Goal: Navigation & Orientation: Find specific page/section

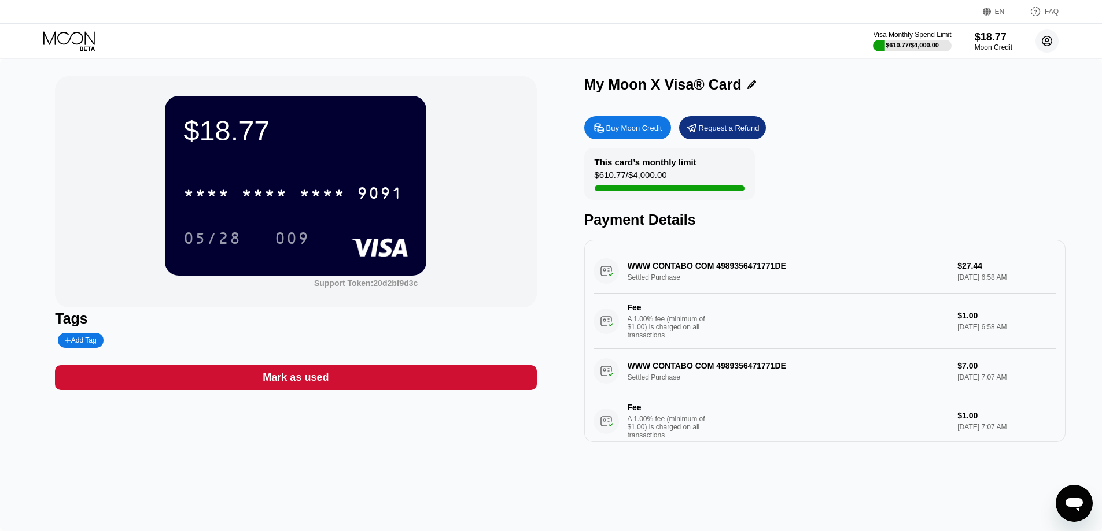
click at [1043, 40] on circle at bounding box center [1046, 40] width 23 height 23
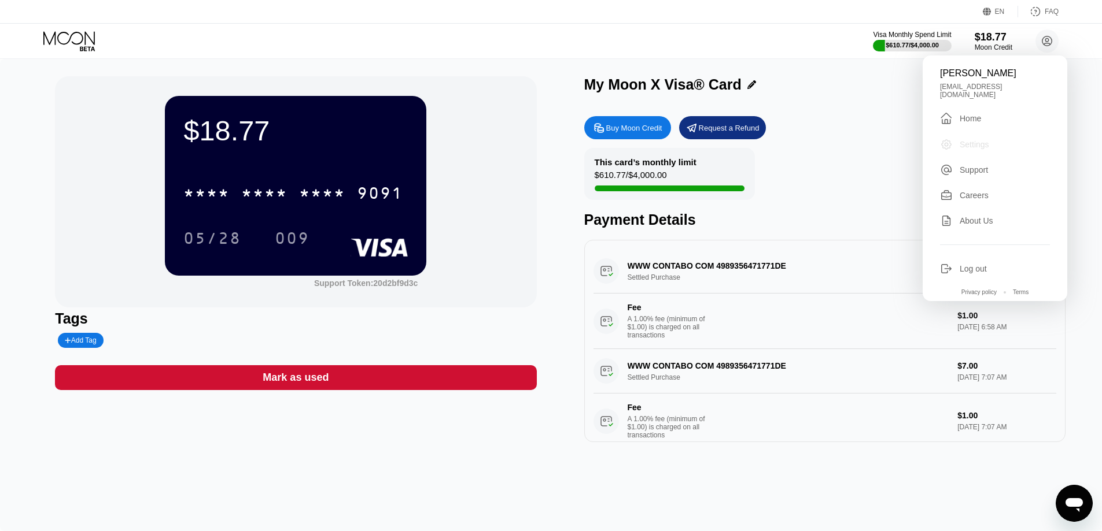
click at [974, 140] on div "Settings" at bounding box center [973, 144] width 29 height 9
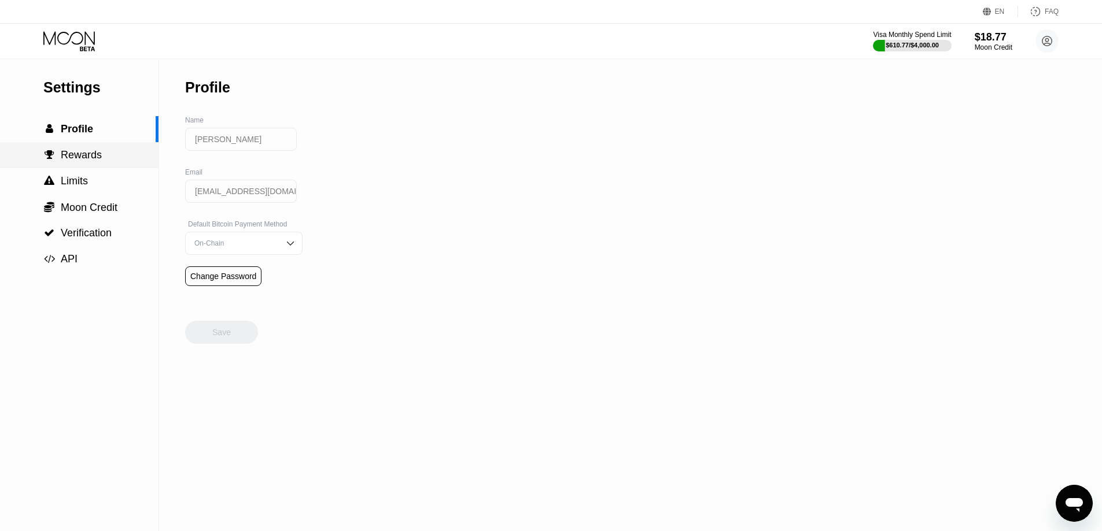
click at [76, 159] on span "Rewards" at bounding box center [81, 155] width 41 height 12
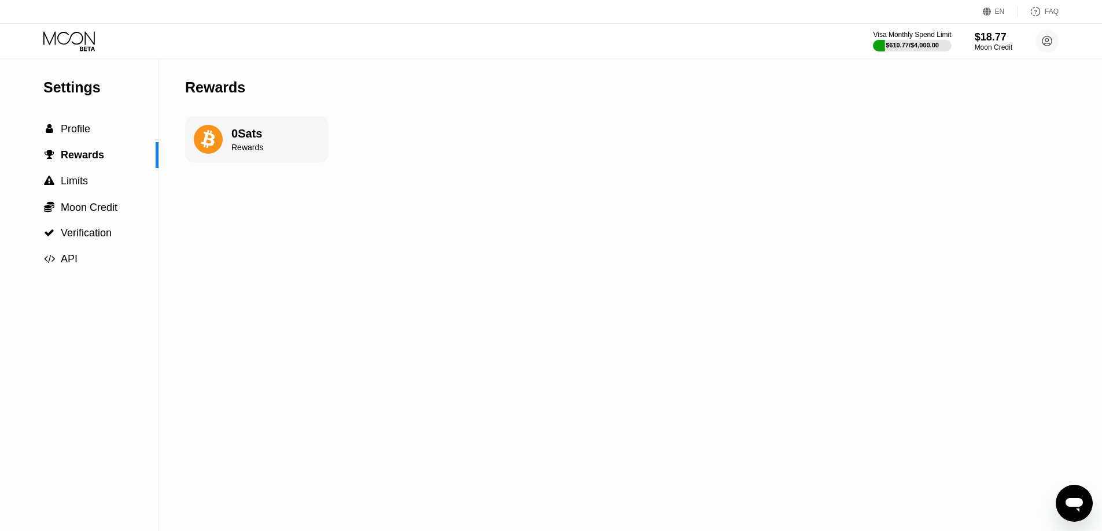
click at [252, 141] on div "0 Sats" at bounding box center [247, 133] width 32 height 13
click at [77, 181] on span "Limits" at bounding box center [74, 181] width 27 height 12
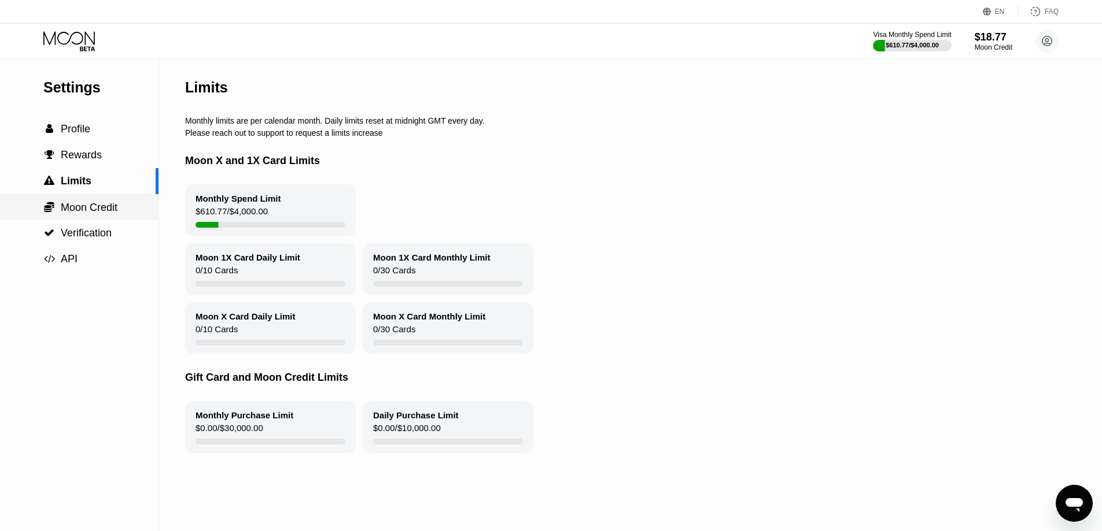
click at [75, 211] on span "Moon Credit" at bounding box center [89, 208] width 57 height 12
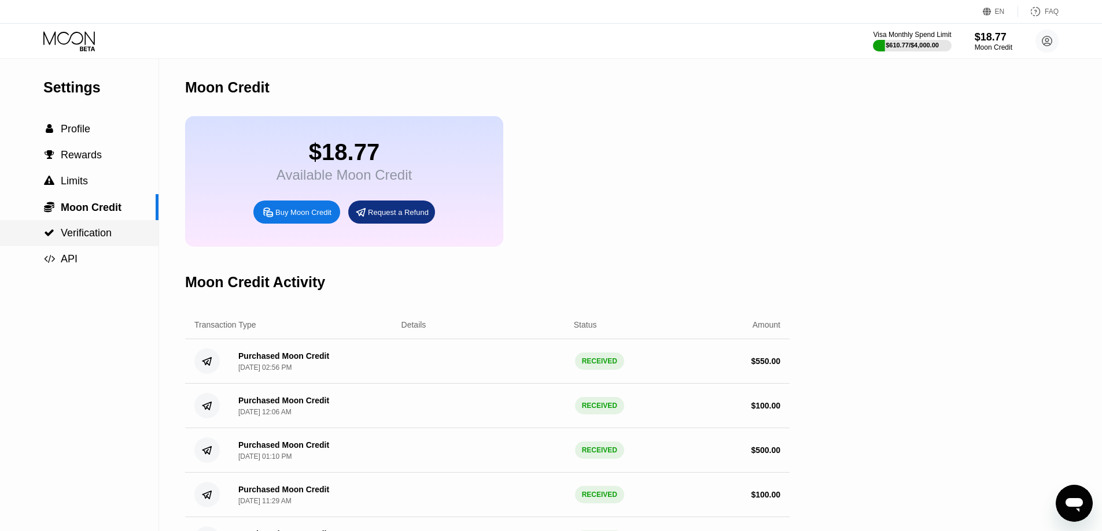
click at [66, 233] on span "Verification" at bounding box center [86, 233] width 51 height 12
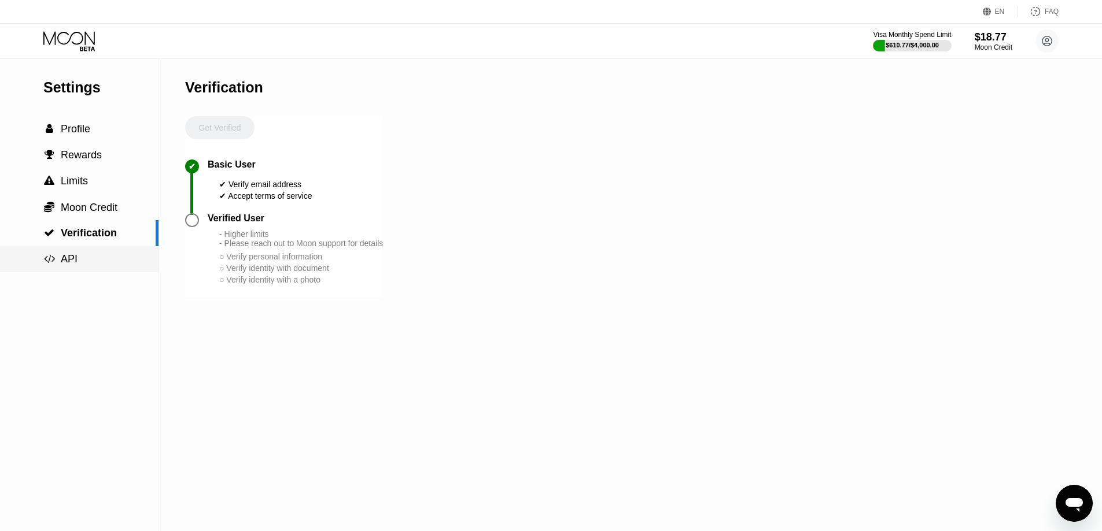
click at [62, 259] on span "API" at bounding box center [69, 259] width 17 height 12
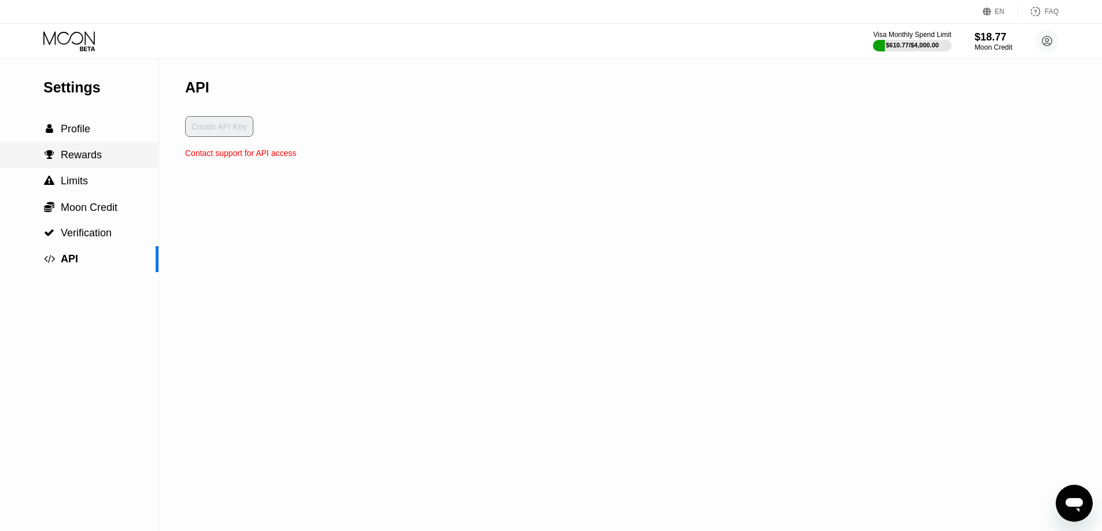
click at [87, 153] on span "Rewards" at bounding box center [81, 155] width 41 height 12
click at [216, 140] on icon at bounding box center [208, 139] width 29 height 29
click at [923, 36] on div "Visa Monthly Spend Limit" at bounding box center [912, 35] width 80 height 8
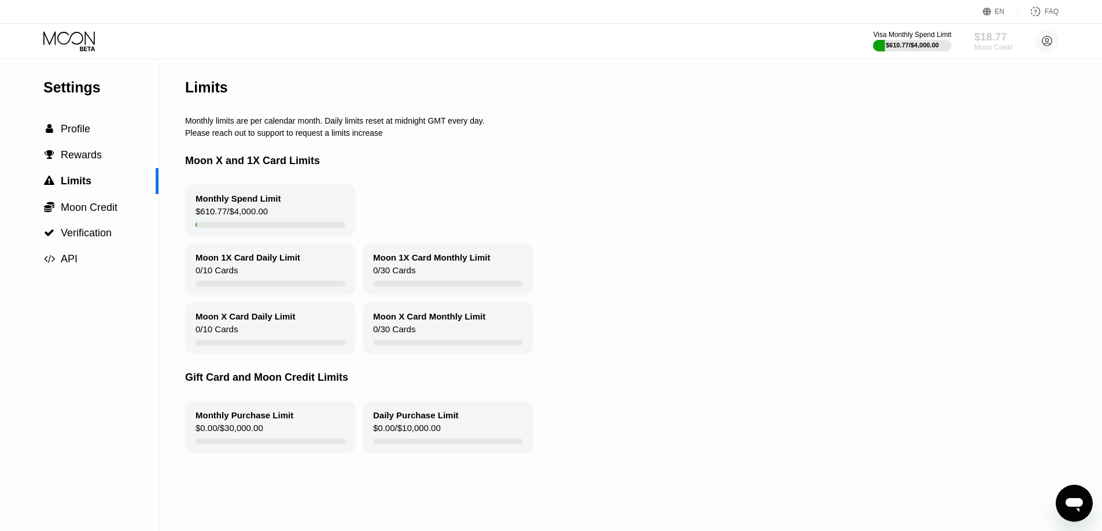
click at [985, 36] on div "$18.77" at bounding box center [993, 37] width 39 height 12
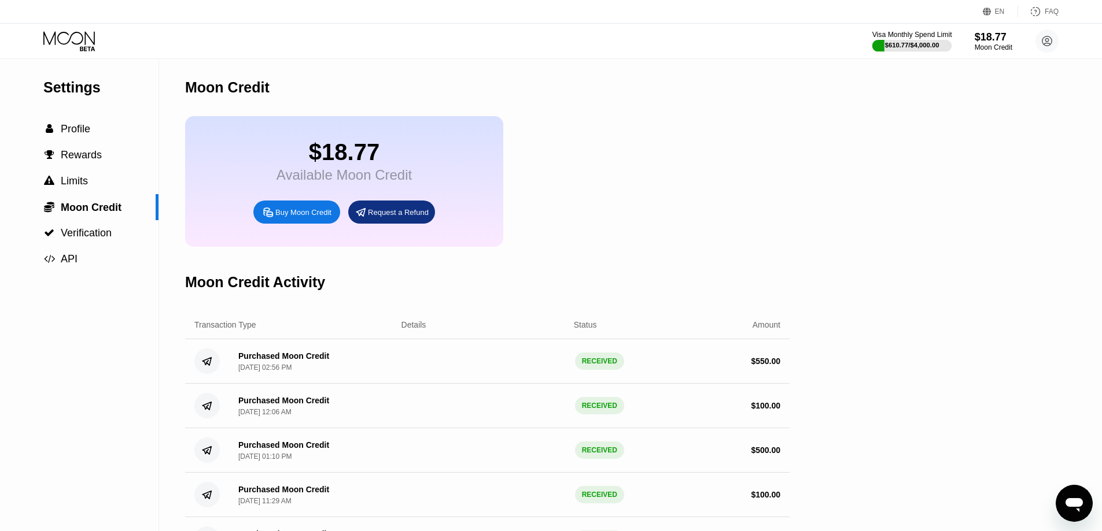
click at [937, 31] on div "Visa Monthly Spend Limit" at bounding box center [912, 35] width 80 height 8
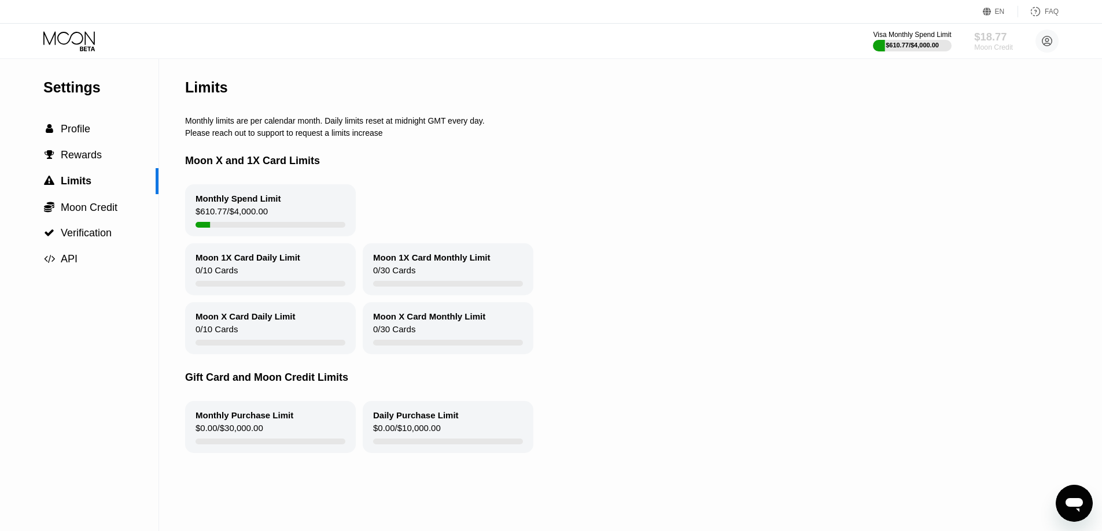
click at [986, 34] on div "$18.77" at bounding box center [993, 37] width 39 height 12
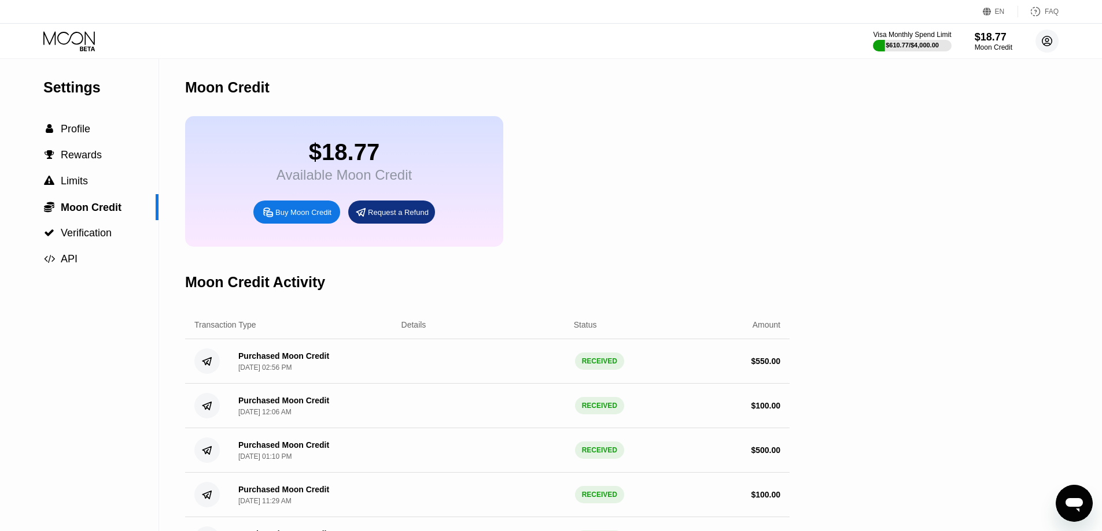
click at [1051, 40] on circle at bounding box center [1046, 40] width 23 height 23
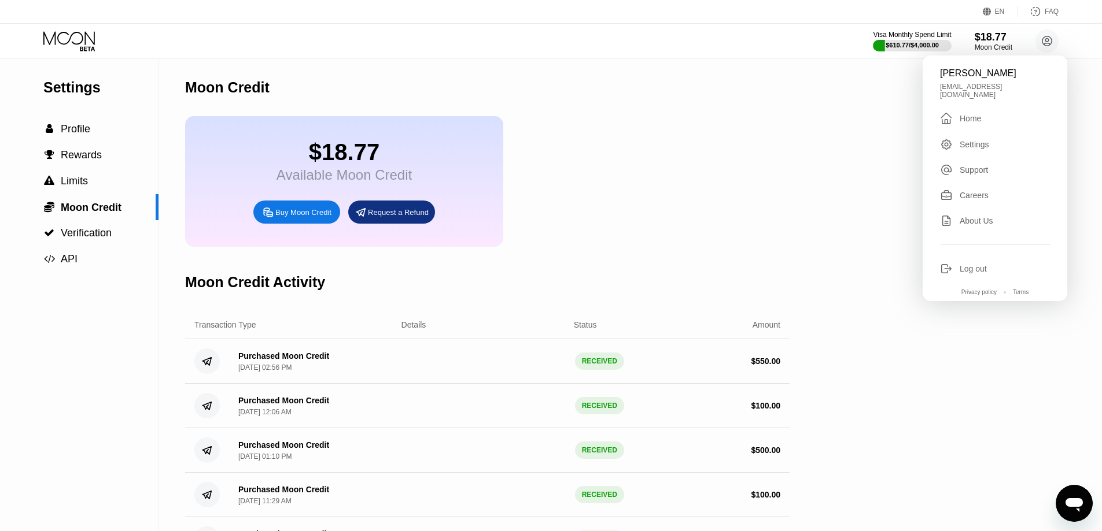
click at [965, 191] on div "Careers" at bounding box center [973, 195] width 29 height 9
